Goal: Check status: Check status

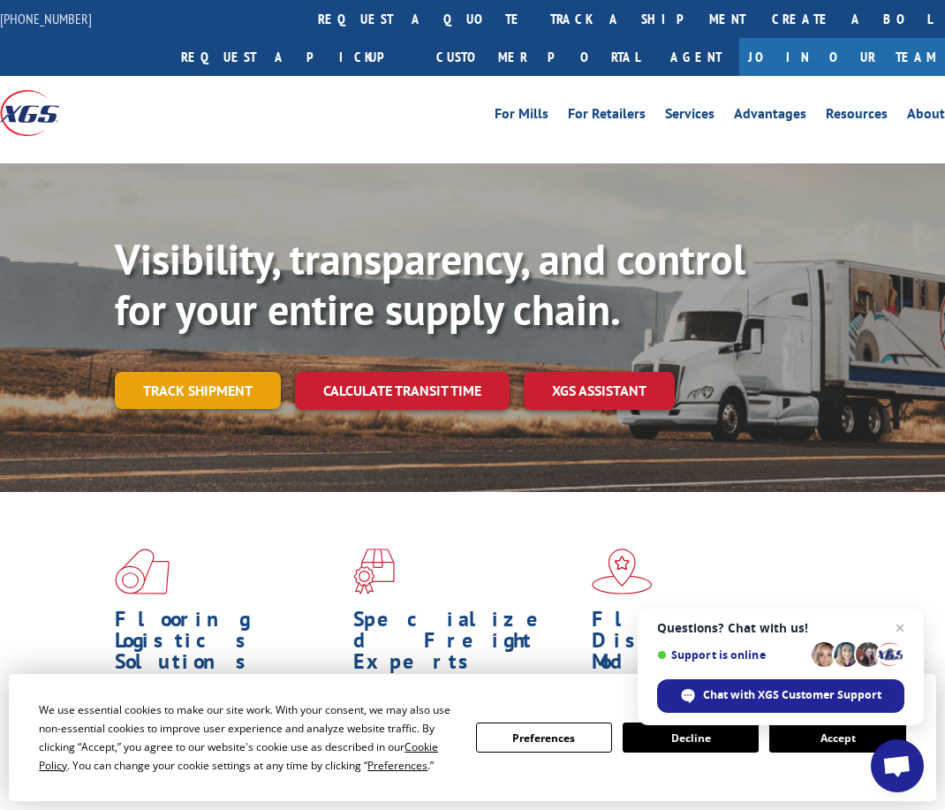
click at [221, 394] on link "Track shipment" at bounding box center [198, 390] width 166 height 37
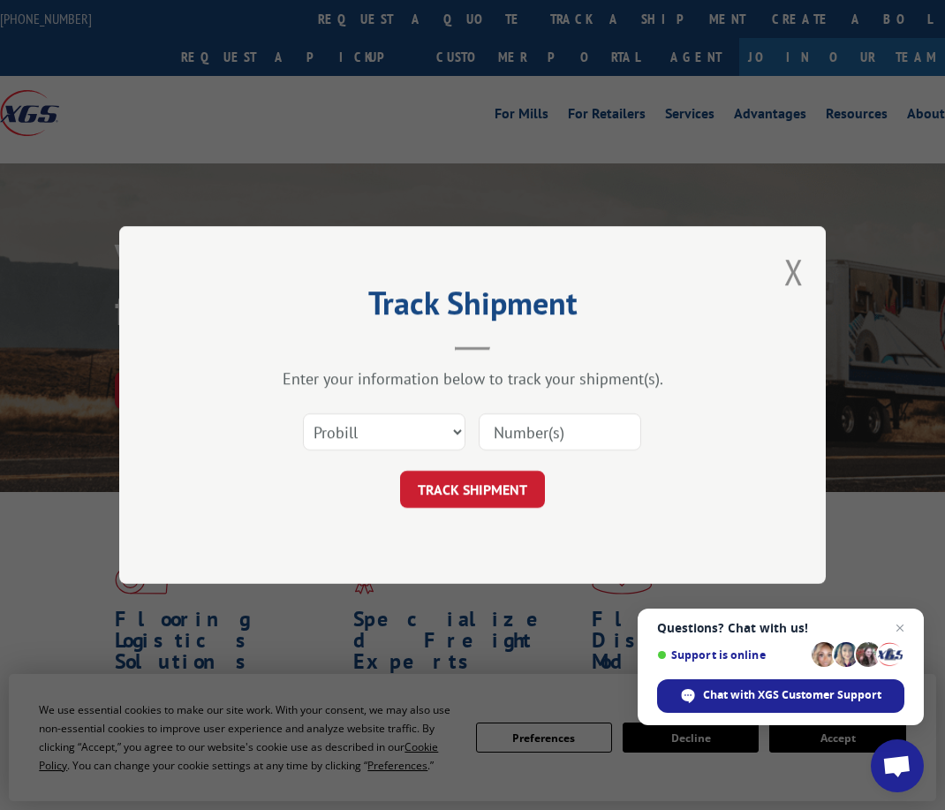
drag, startPoint x: 559, startPoint y: 429, endPoint x: 519, endPoint y: 462, distance: 52.1
click at [559, 429] on input at bounding box center [560, 431] width 163 height 37
paste input "17501617"
type input "17501617"
click at [504, 478] on button "TRACK SHIPMENT" at bounding box center [472, 489] width 145 height 37
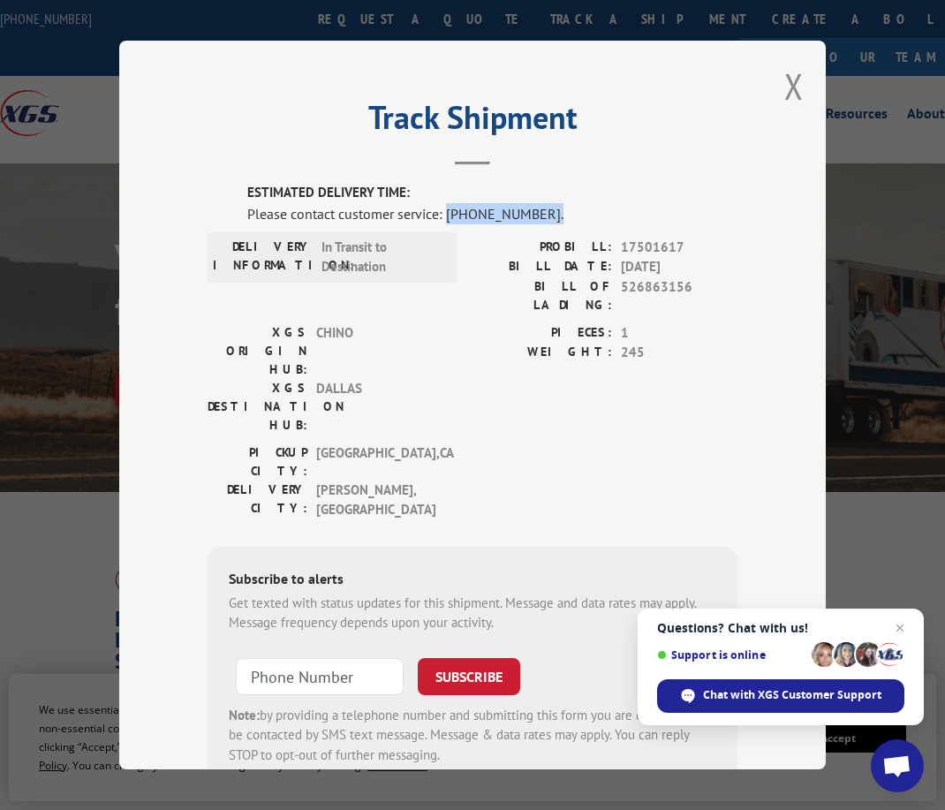
drag, startPoint x: 445, startPoint y: 216, endPoint x: 569, endPoint y: 220, distance: 123.7
click at [569, 220] on div "Please contact customer service: [PHONE_NUMBER]." at bounding box center [492, 212] width 490 height 21
drag, startPoint x: 568, startPoint y: 216, endPoint x: 551, endPoint y: 215, distance: 16.9
click at [567, 216] on div "Please contact customer service: [PHONE_NUMBER]." at bounding box center [492, 212] width 490 height 21
drag, startPoint x: 554, startPoint y: 214, endPoint x: 182, endPoint y: 204, distance: 372.0
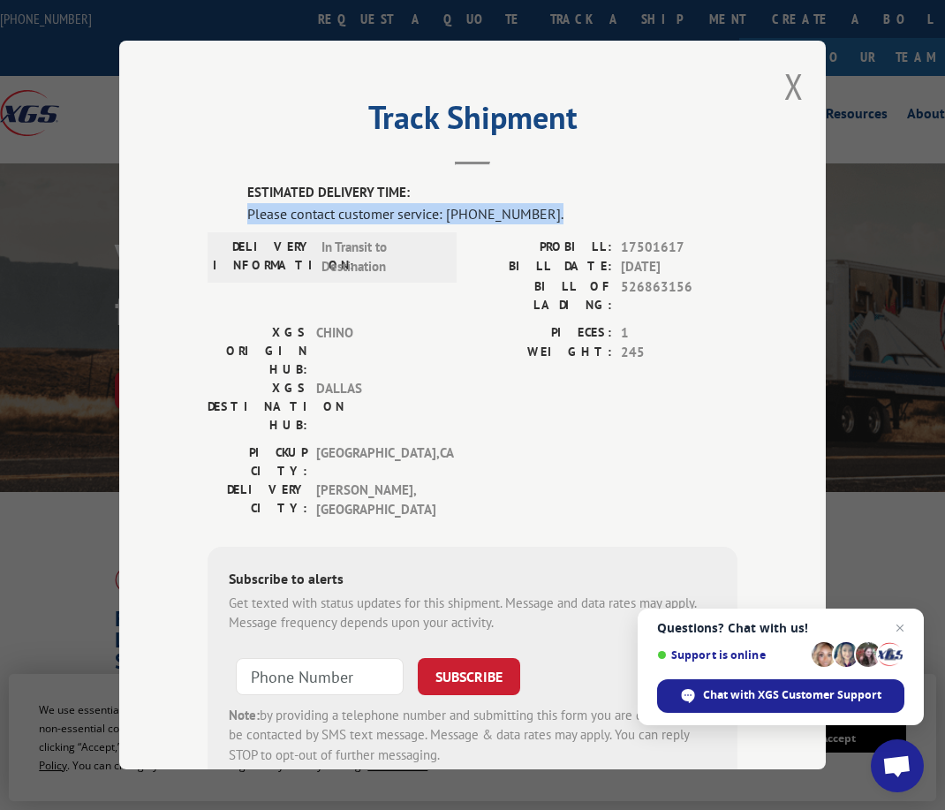
click at [182, 204] on div "Track Shipment ESTIMATED DELIVERY TIME: Please contact customer service: [PHONE…" at bounding box center [472, 405] width 707 height 729
copy div "Please contact customer service: [PHONE_NUMBER]."
click at [512, 357] on div "PIECES: 1 WEIGHT: 245" at bounding box center [605, 382] width 265 height 120
click at [803, 87] on button "Close modal" at bounding box center [793, 86] width 19 height 47
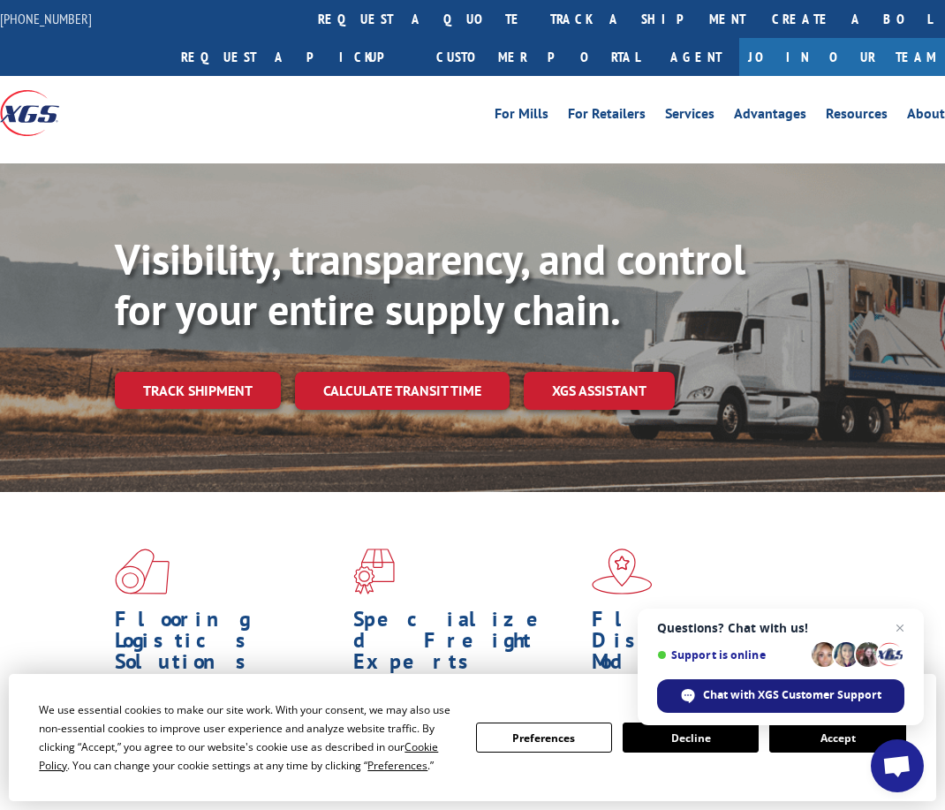
click at [806, 691] on span "Chat with XGS Customer Support" at bounding box center [792, 695] width 178 height 16
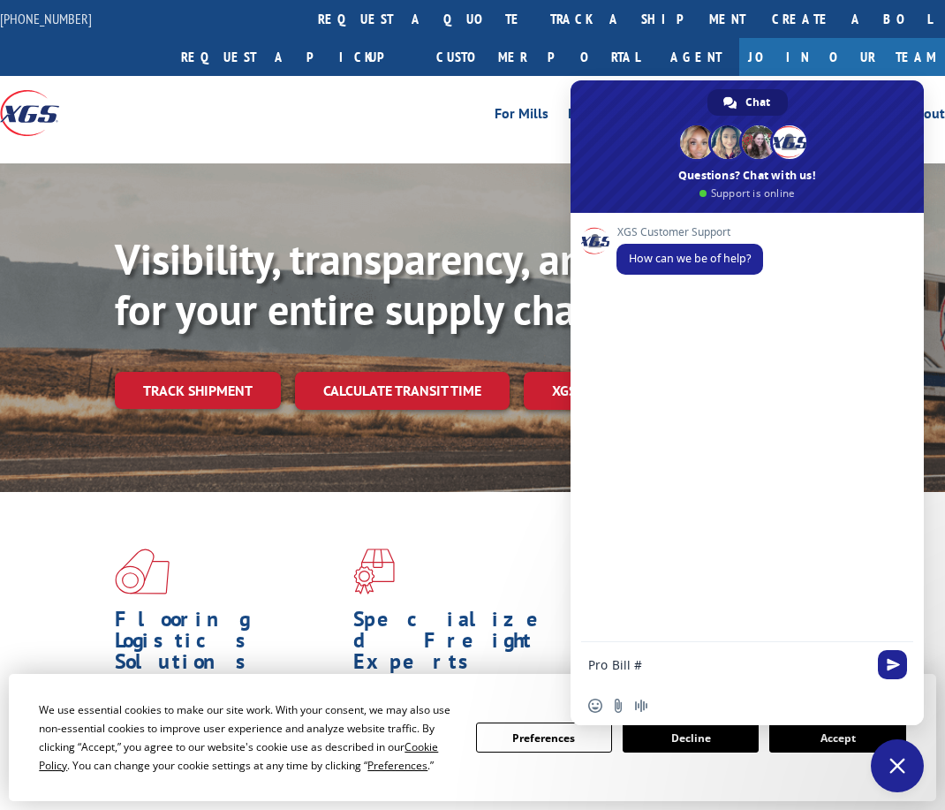
paste textarea "17501617"
type textarea "Pro Bill #17501617"
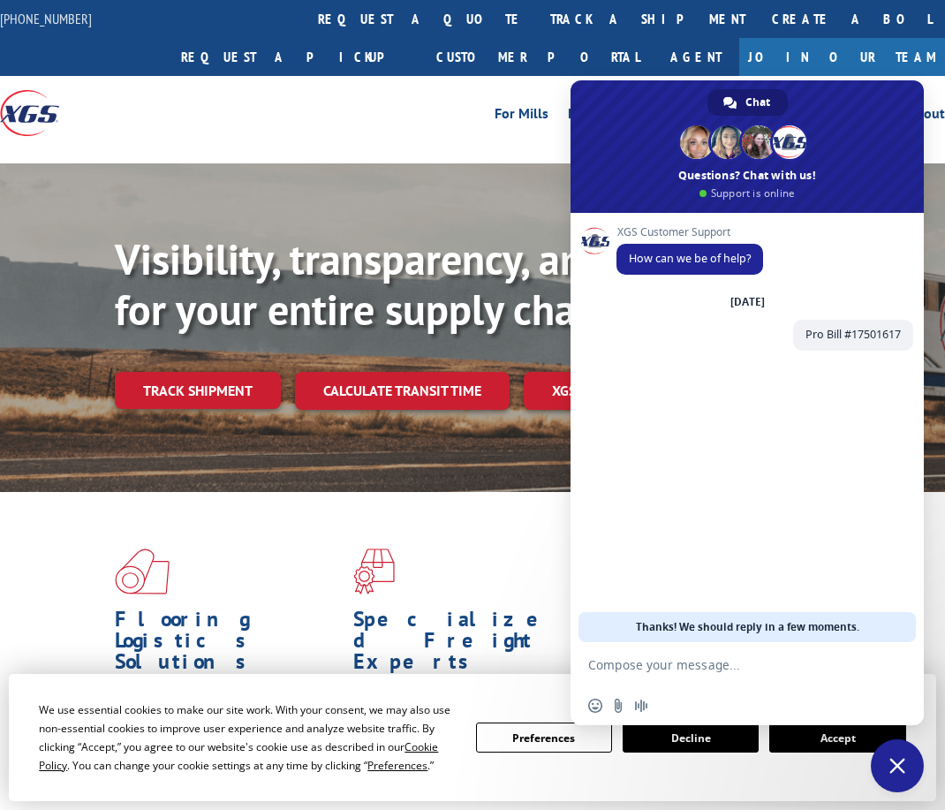
type textarea "w"
type textarea "When will it deliver?"
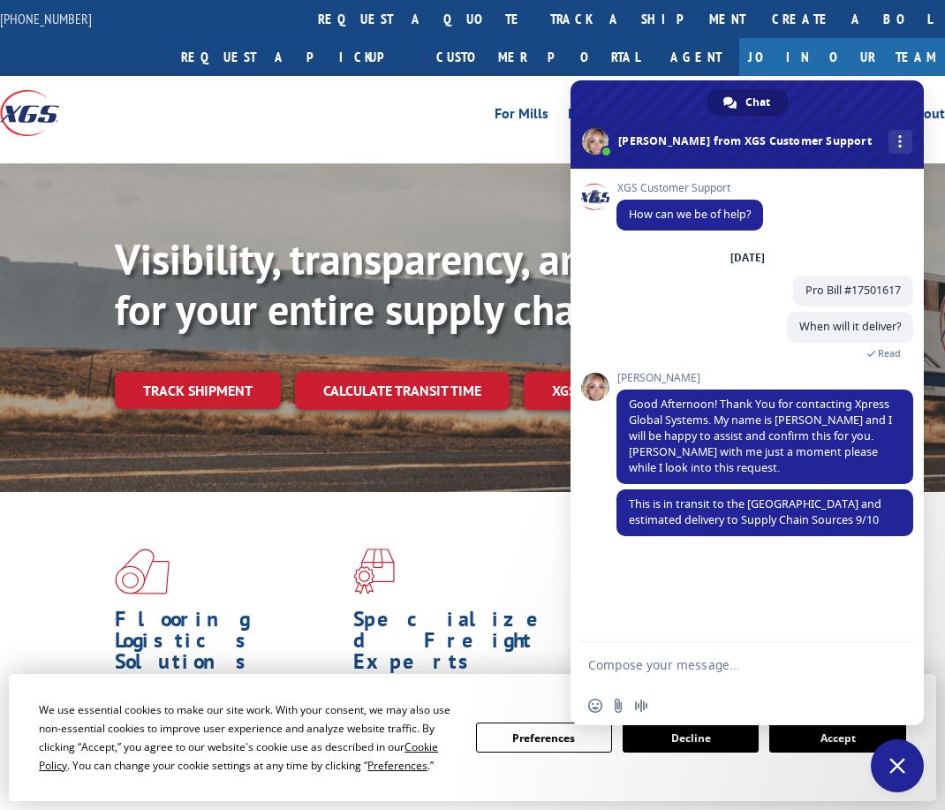
click at [728, 665] on textarea "Compose your message..." at bounding box center [727, 665] width 279 height 16
type textarea "Does this need an appointment?\"
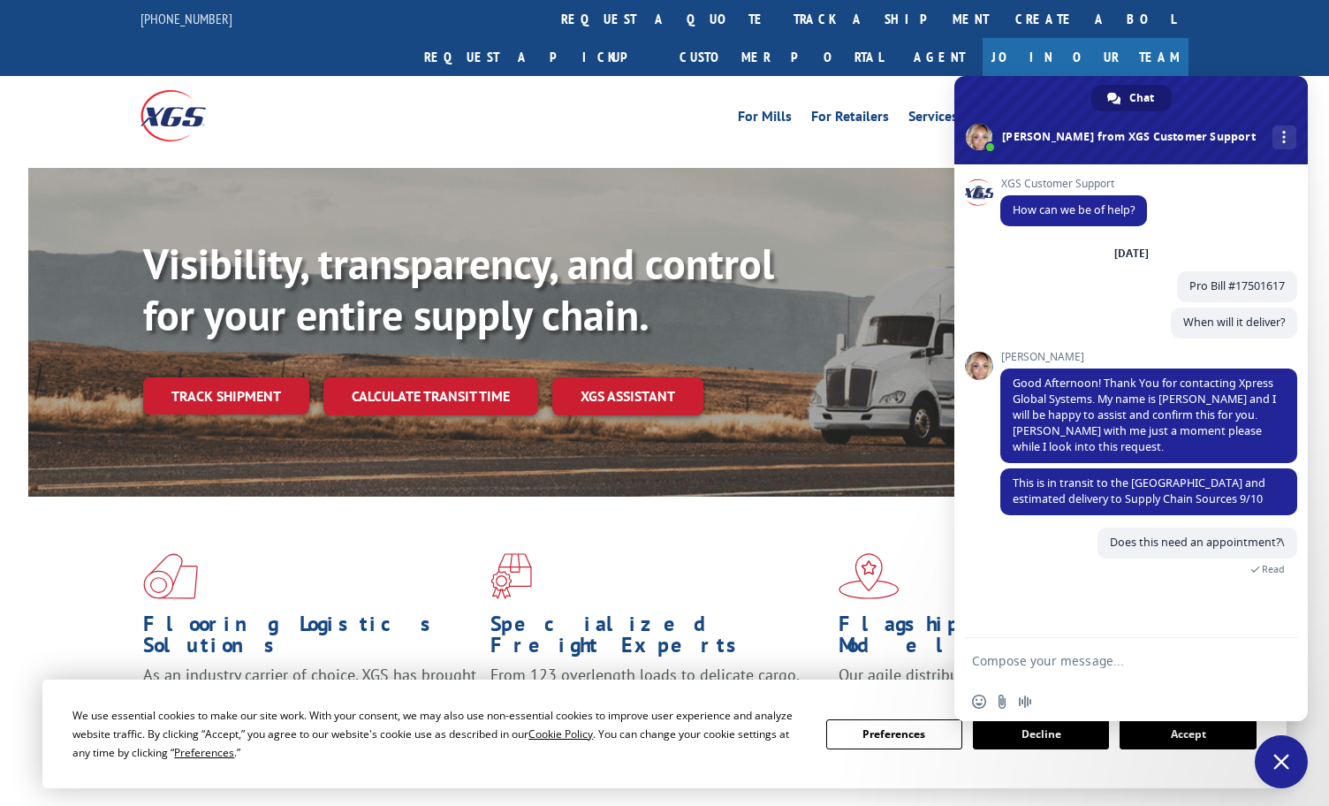
scroll to position [34, 0]
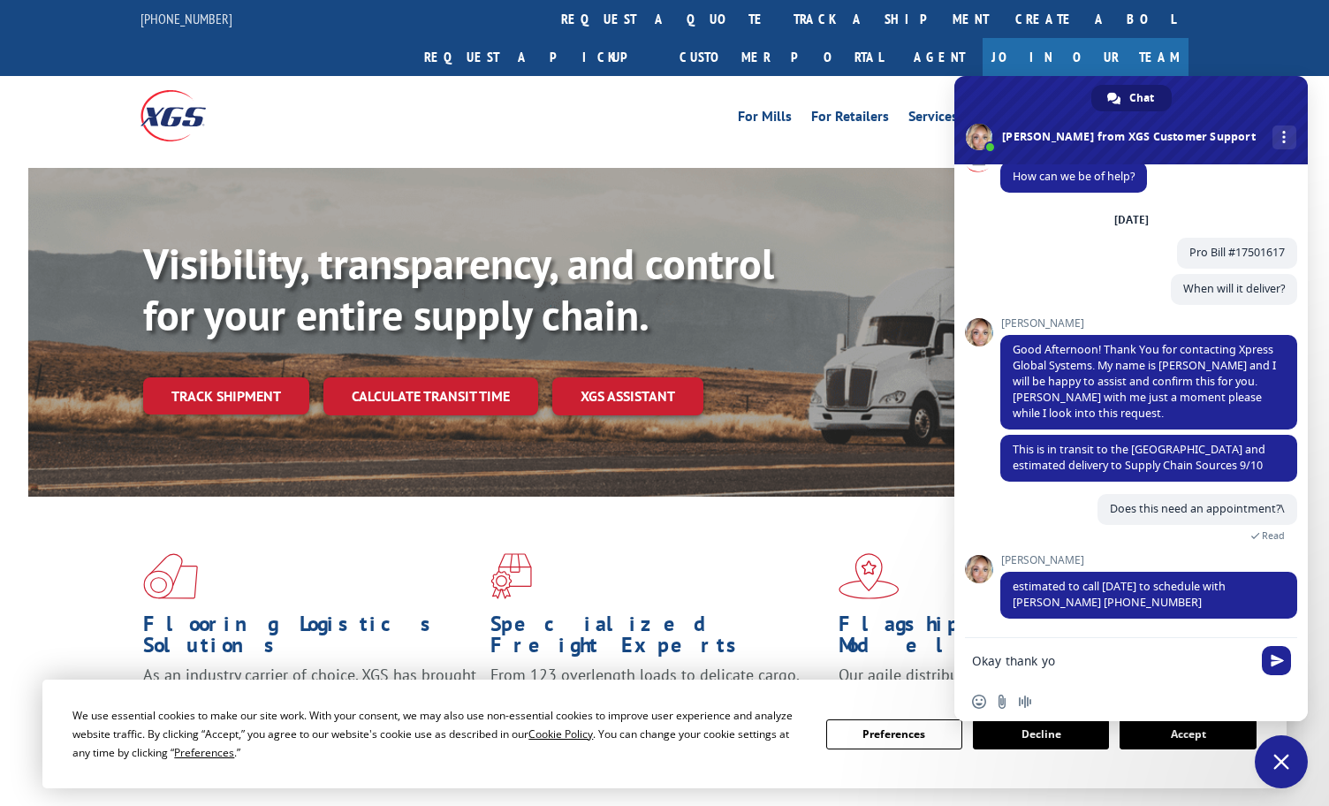
type textarea "Okay thank you"
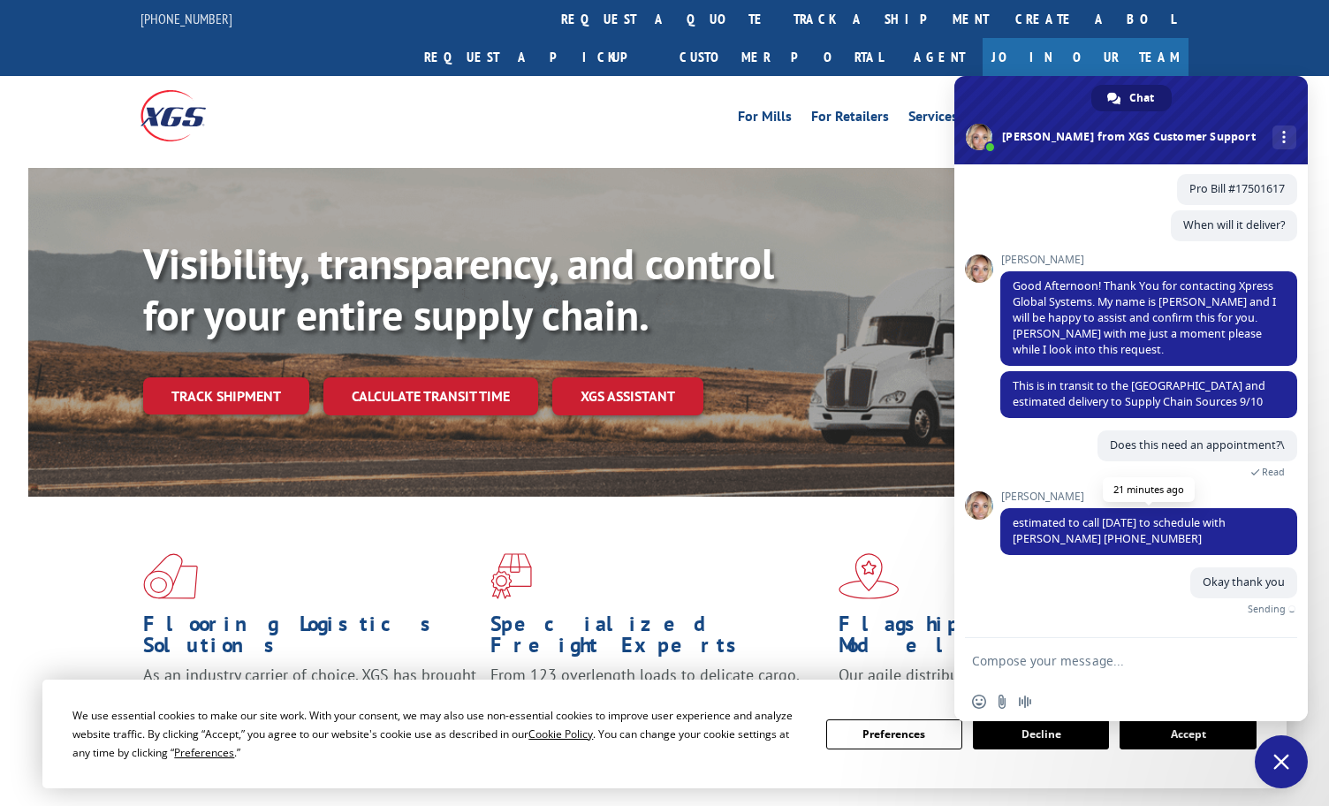
scroll to position [77, 0]
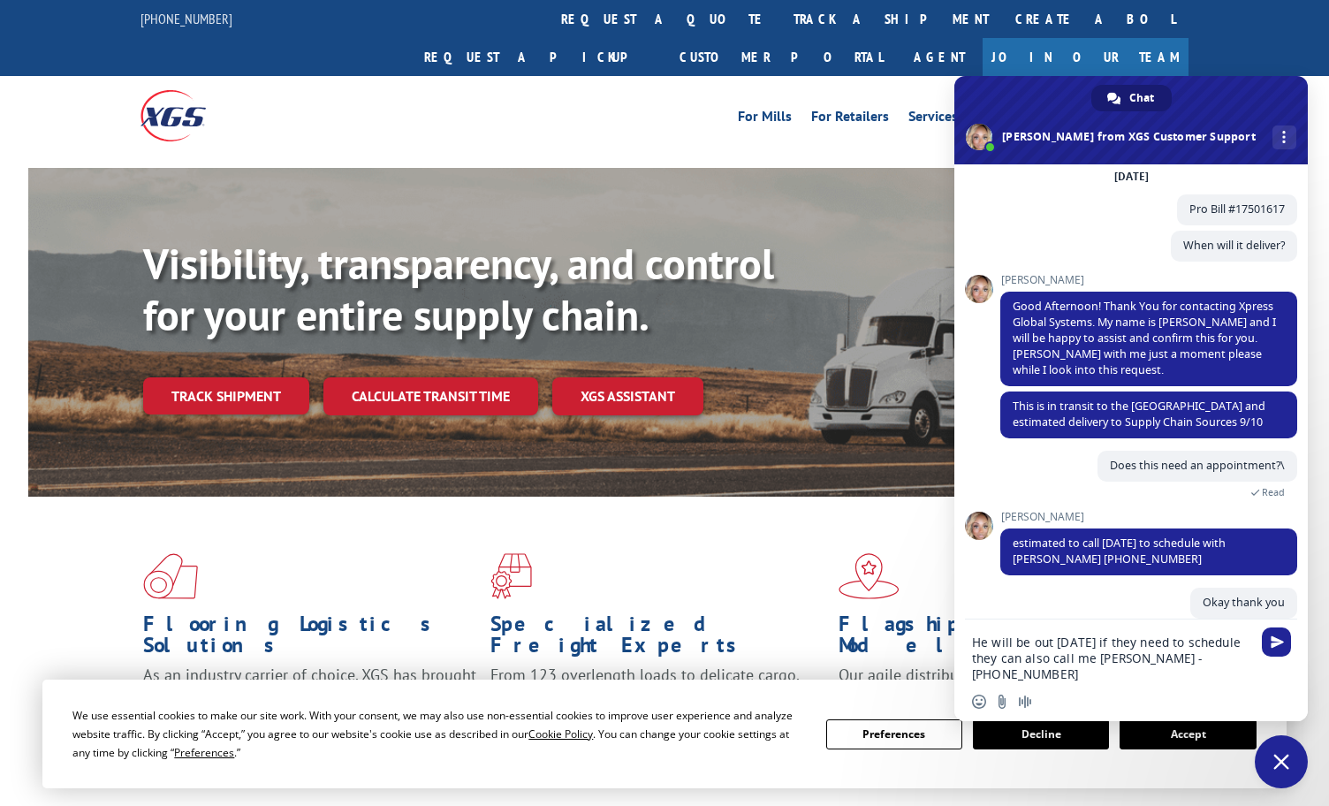
type textarea "He will be out [DATE] if they need to schedule they can also call me [PERSON_NA…"
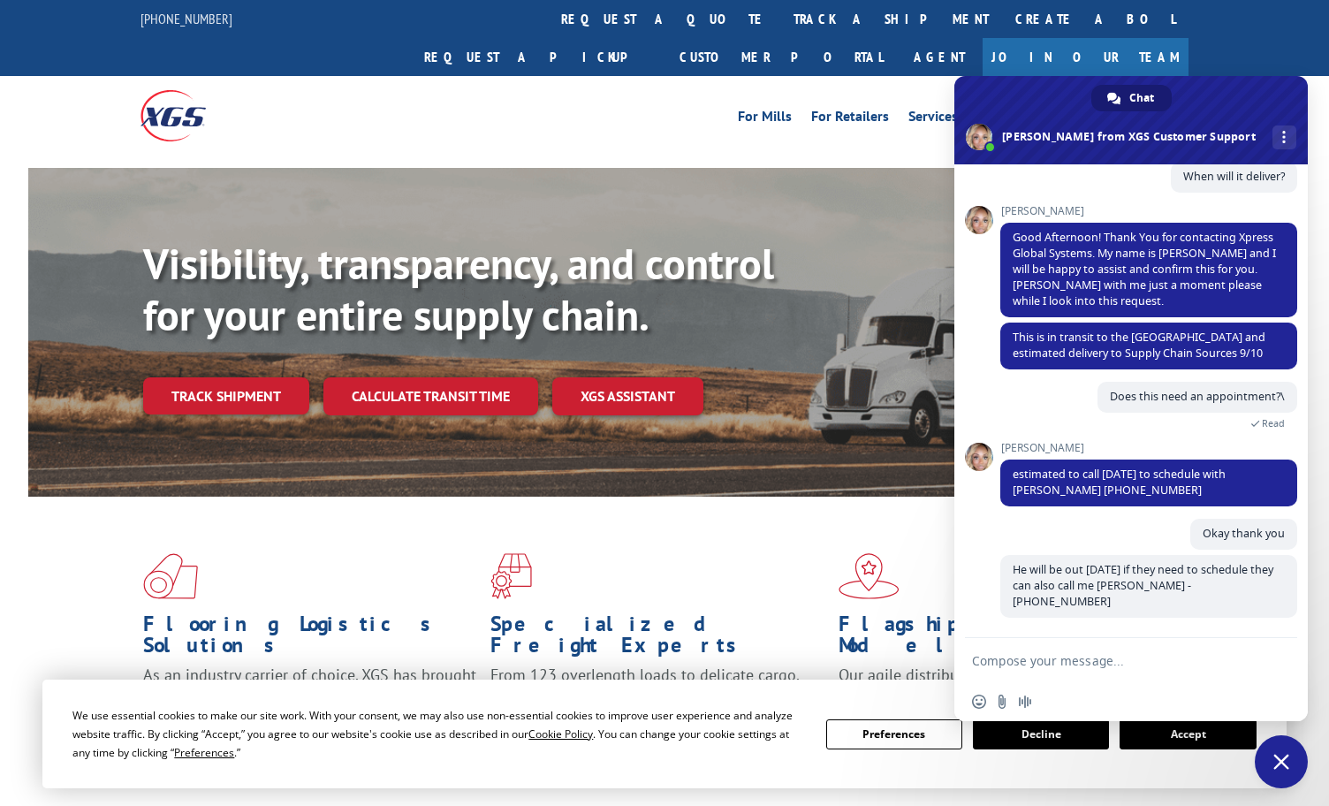
scroll to position [129, 0]
